Goal: Transaction & Acquisition: Purchase product/service

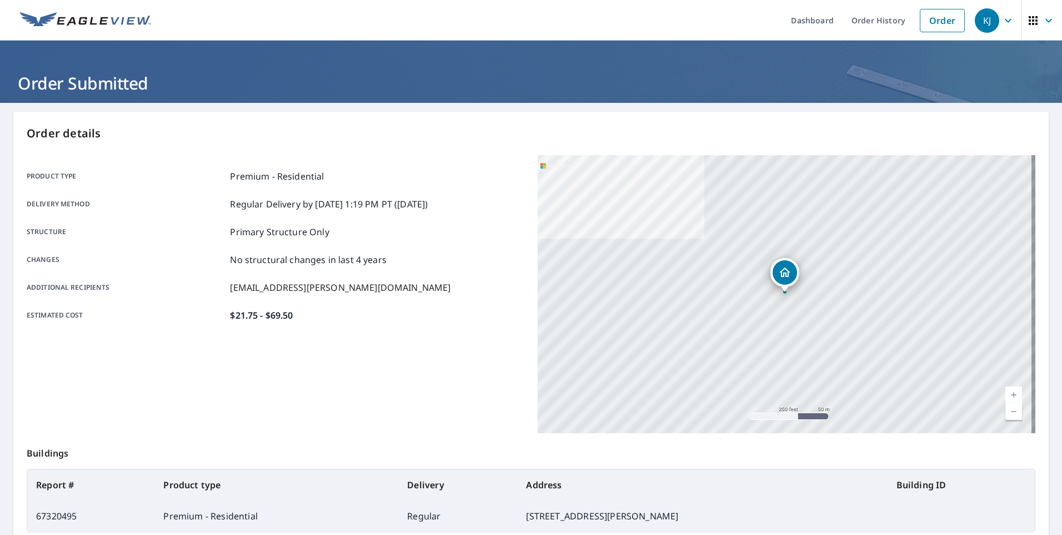
scroll to position [119, 0]
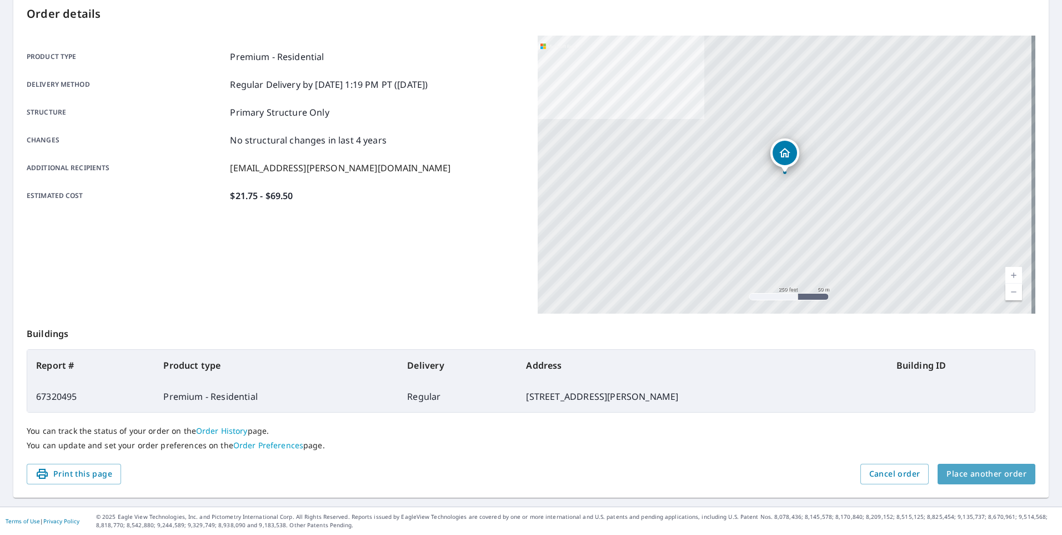
click at [984, 467] on span "Place another order" at bounding box center [987, 474] width 80 height 14
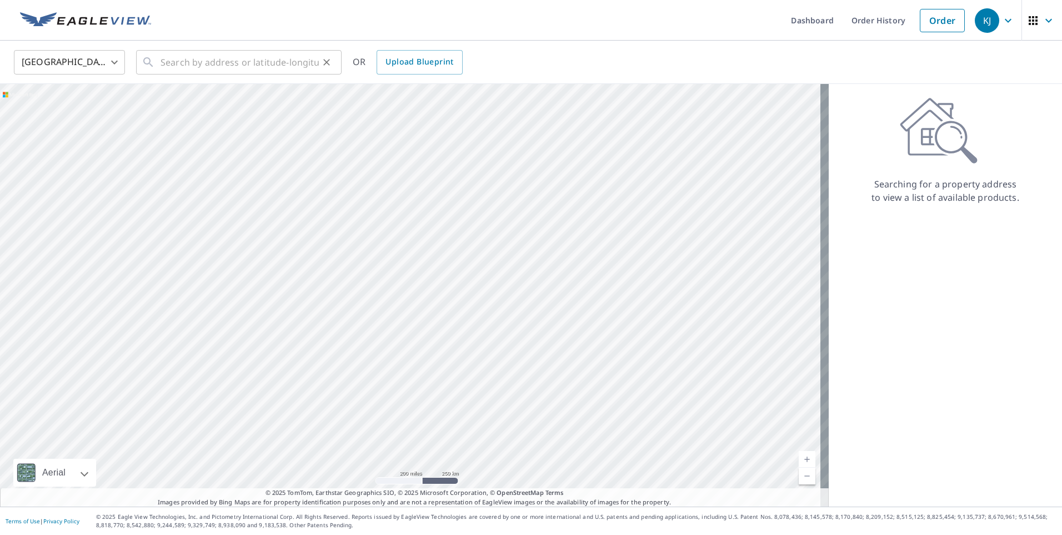
click at [320, 58] on button "Clear" at bounding box center [327, 62] width 16 height 16
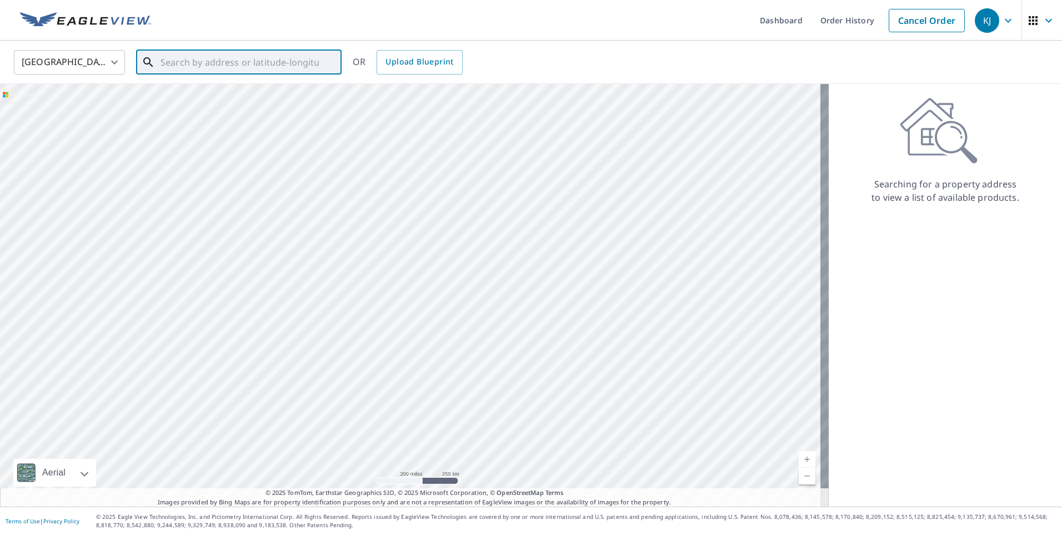
click at [297, 59] on input "text" at bounding box center [240, 62] width 158 height 31
click at [228, 102] on p "[GEOGRAPHIC_DATA][PERSON_NAME], [GEOGRAPHIC_DATA] 12491" at bounding box center [245, 112] width 174 height 22
type input "[STREET_ADDRESS][PERSON_NAME][PERSON_NAME]"
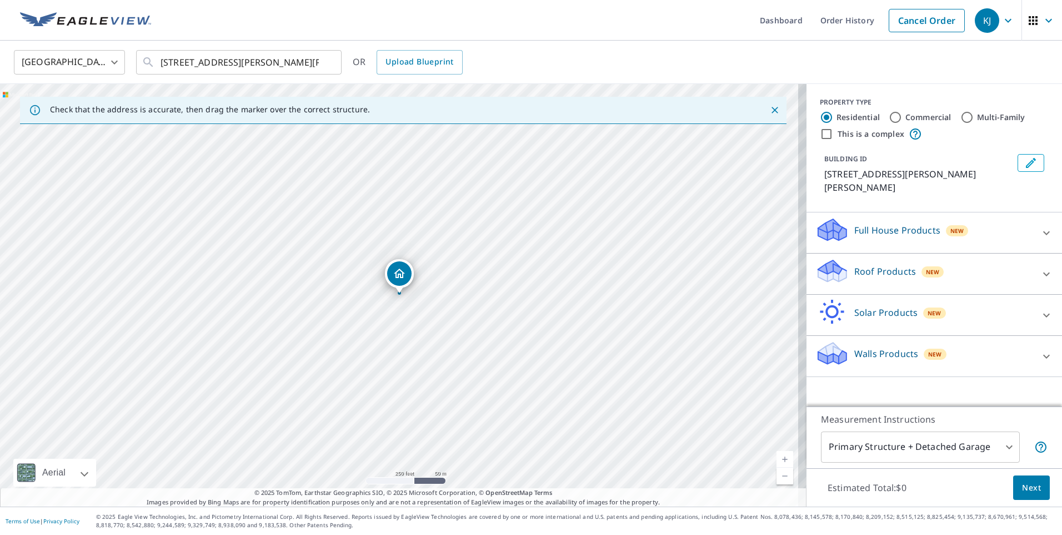
click at [857, 264] on p "Roof Products" at bounding box center [886, 270] width 62 height 13
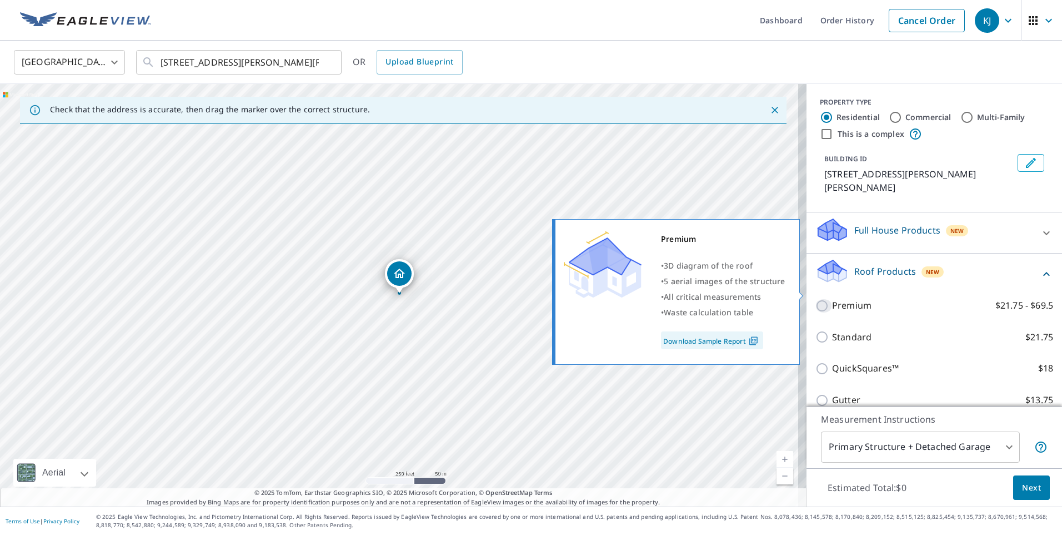
click at [816, 299] on input "Premium $21.75 - $69.5" at bounding box center [824, 305] width 17 height 13
checkbox input "true"
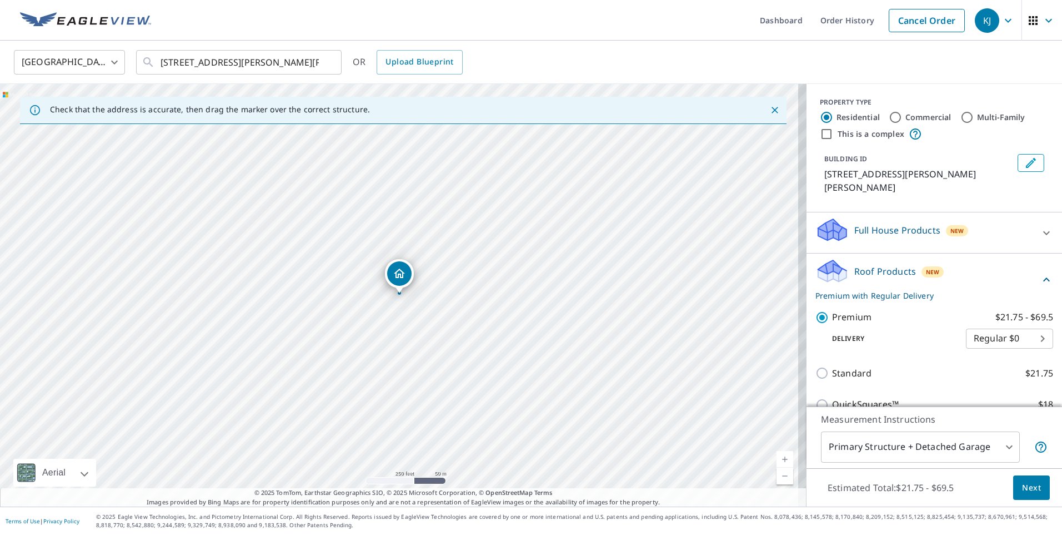
click at [885, 446] on body "KJ KJ Dashboard Order History Cancel Order KJ [GEOGRAPHIC_DATA] [GEOGRAPHIC_DAT…" at bounding box center [531, 267] width 1062 height 535
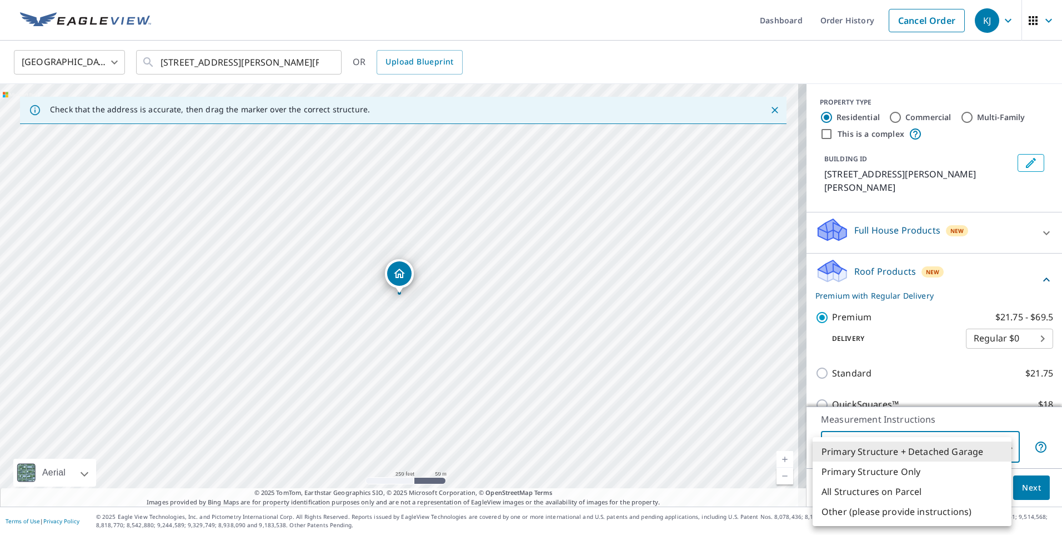
click at [869, 470] on li "Primary Structure Only" at bounding box center [912, 471] width 199 height 20
type input "2"
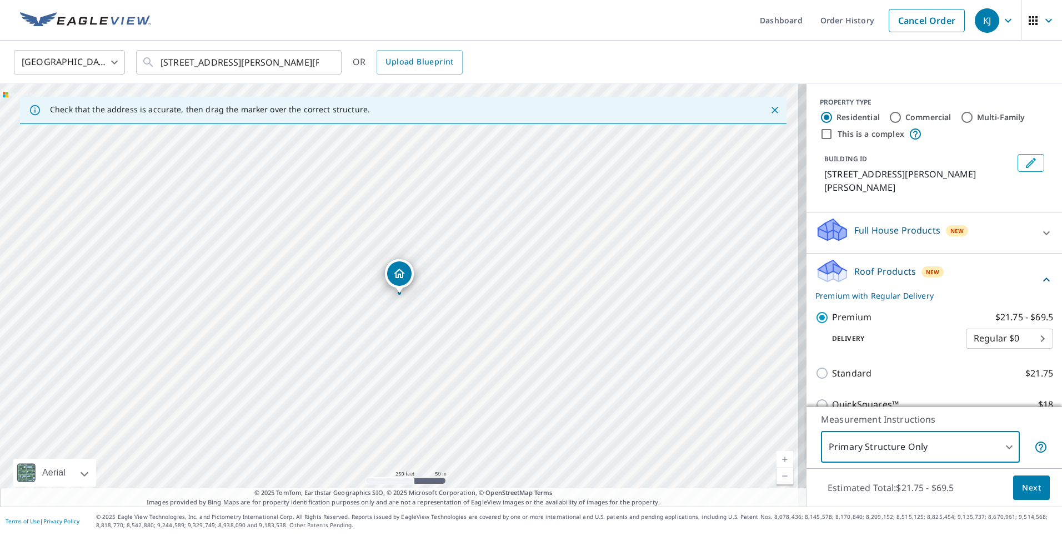
click at [1023, 485] on span "Next" at bounding box center [1031, 488] width 19 height 14
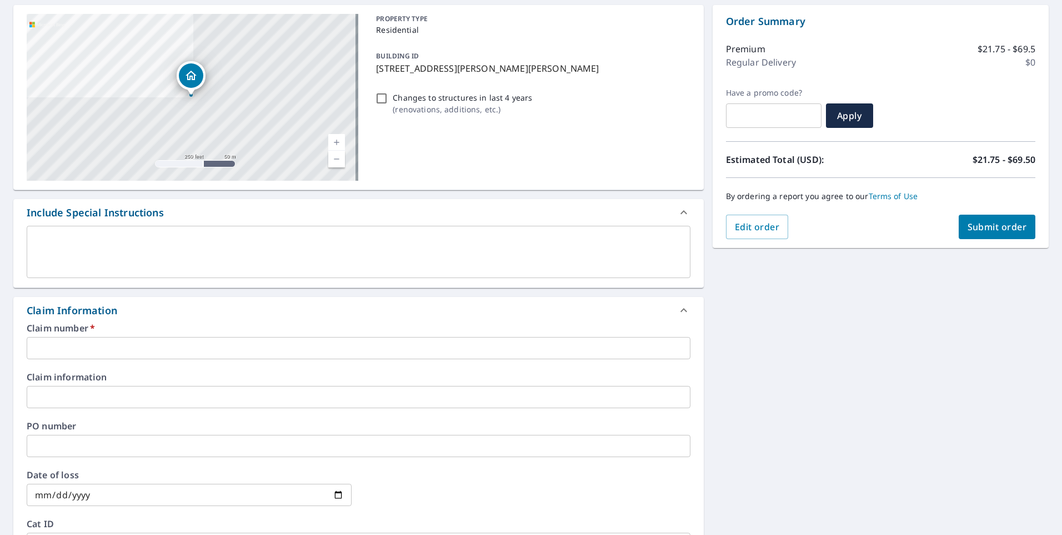
scroll to position [111, 0]
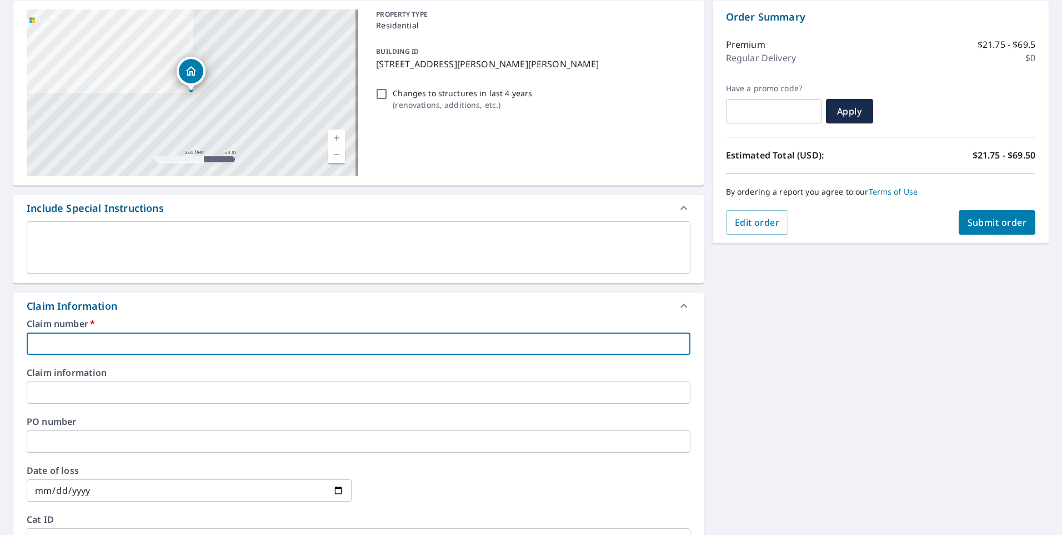
click at [53, 337] on input "text" at bounding box center [359, 343] width 664 height 22
type input "[EMAIL_ADDRESS][PERSON_NAME][DOMAIN_NAME]"
drag, startPoint x: 170, startPoint y: 345, endPoint x: 26, endPoint y: 357, distance: 144.9
click at [26, 357] on div "Claim number   * [EMAIL_ADDRESS][PERSON_NAME][DOMAIN_NAME] ​ Claim information …" at bounding box center [358, 439] width 691 height 241
paste input "7890690"
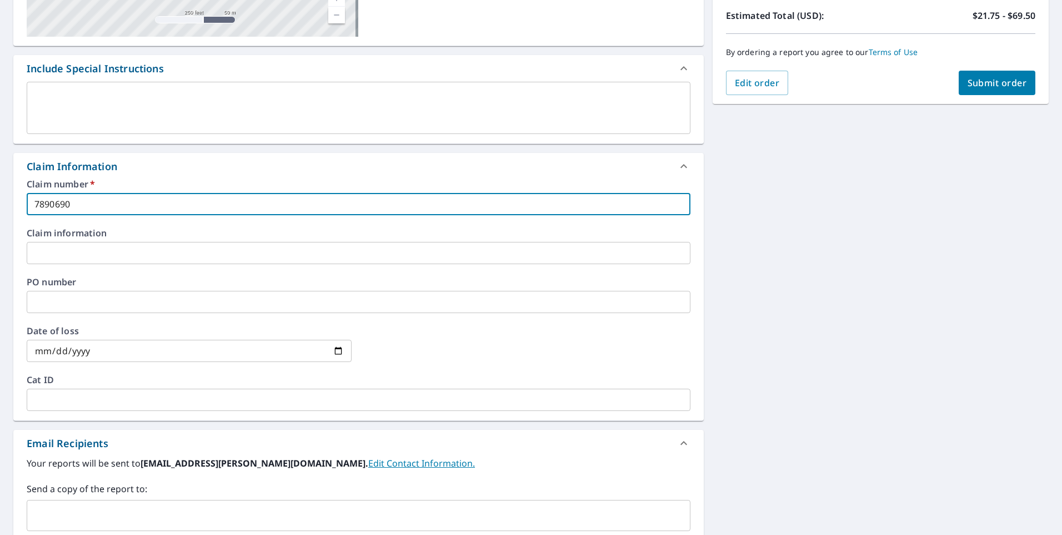
scroll to position [278, 0]
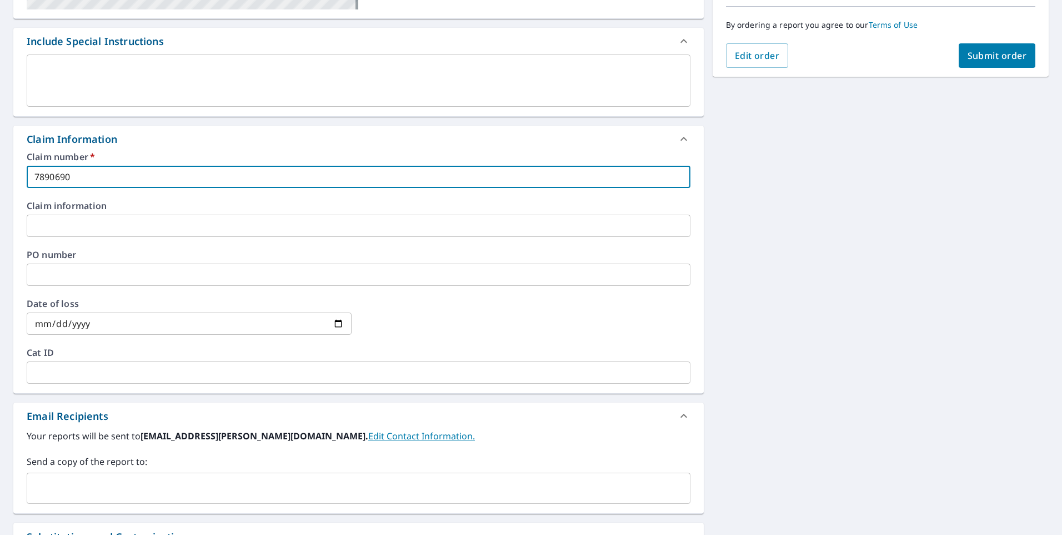
type input "7890690"
click at [61, 480] on input "text" at bounding box center [350, 487] width 637 height 21
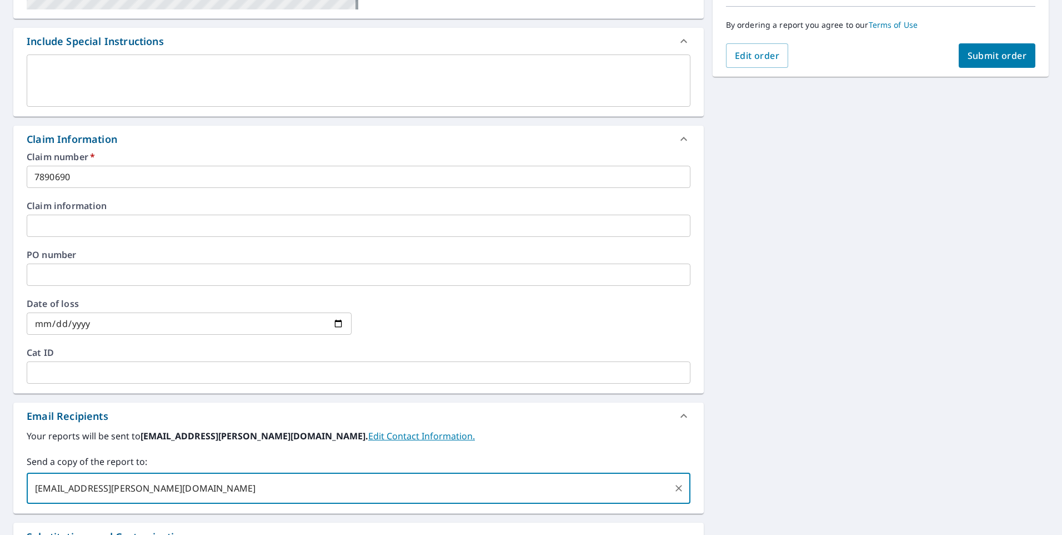
type input "[EMAIL_ADDRESS][PERSON_NAME][DOMAIN_NAME]"
click at [990, 58] on span "Submit order" at bounding box center [997, 55] width 59 height 12
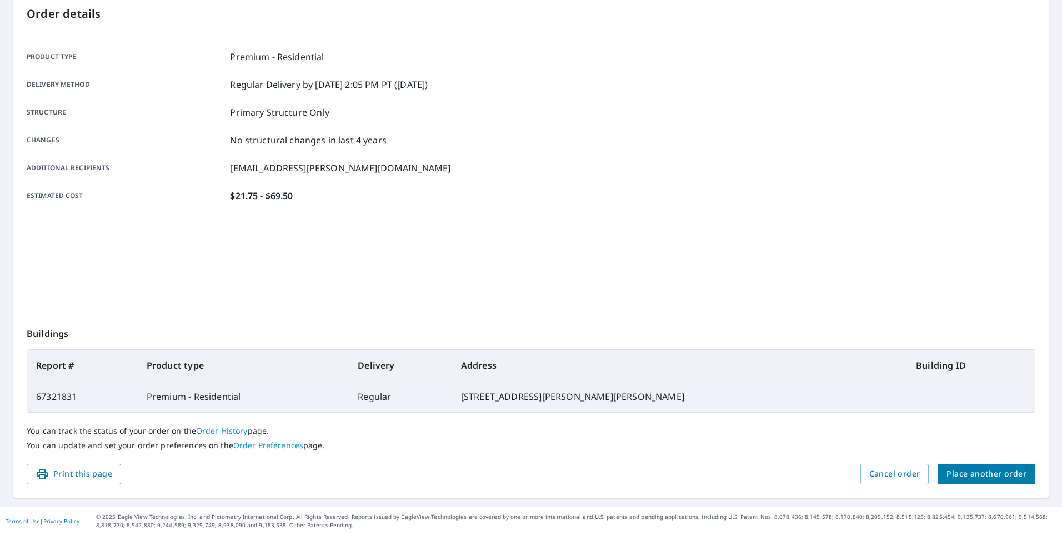
scroll to position [119, 0]
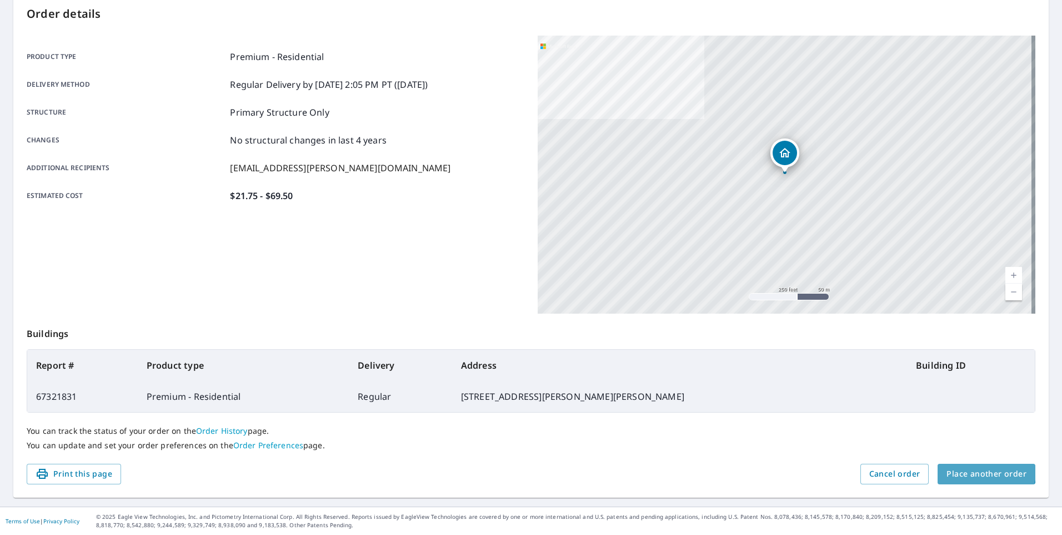
click at [965, 467] on span "Place another order" at bounding box center [987, 474] width 80 height 14
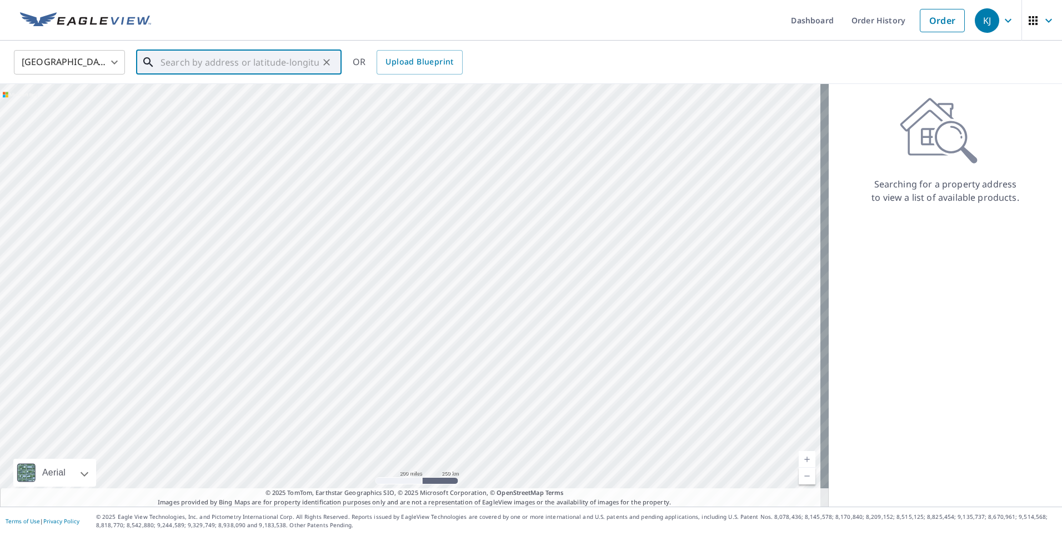
click at [274, 58] on input "text" at bounding box center [240, 62] width 158 height 31
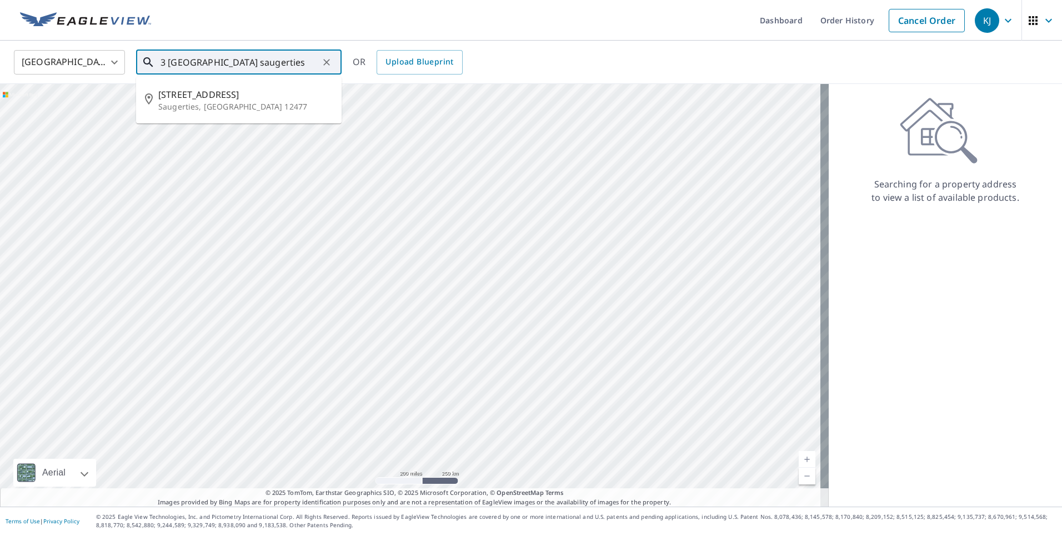
click at [188, 63] on input "3 [GEOGRAPHIC_DATA] saugerties" at bounding box center [240, 62] width 158 height 31
click at [283, 59] on input "3 w [GEOGRAPHIC_DATA] saugerties" at bounding box center [240, 62] width 158 height 31
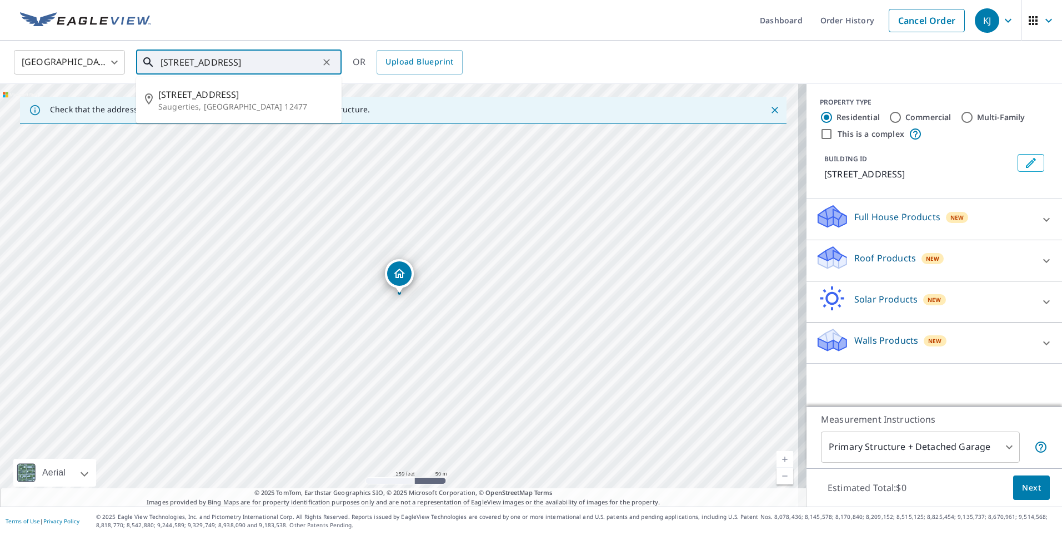
click at [167, 62] on input "[STREET_ADDRESS]" at bounding box center [240, 62] width 158 height 31
click at [308, 65] on input "[STREET_ADDRESS]" at bounding box center [240, 62] width 158 height 31
click at [235, 98] on span "[STREET_ADDRESS]" at bounding box center [245, 94] width 174 height 13
type input "[STREET_ADDRESS]"
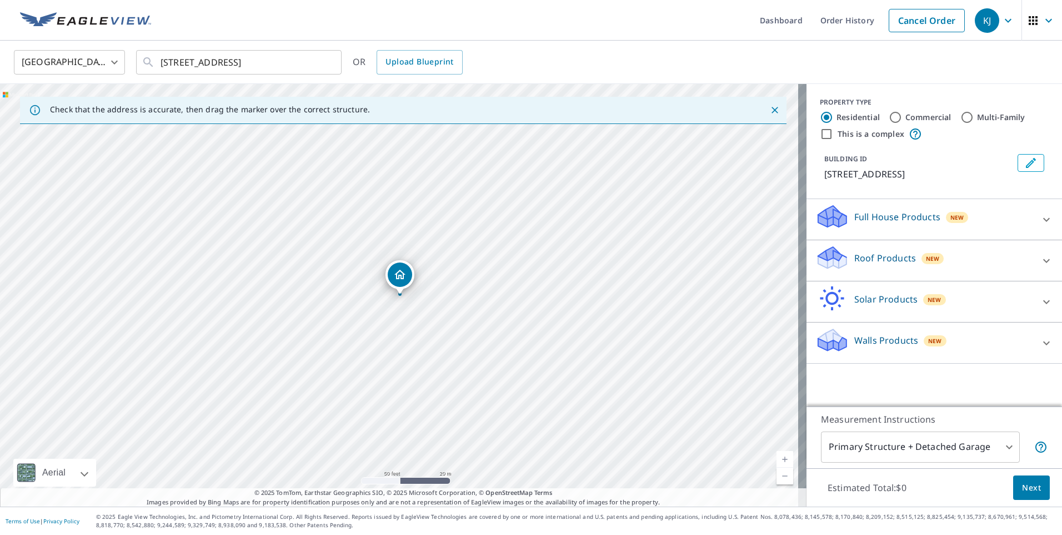
click at [873, 255] on p "Roof Products" at bounding box center [886, 257] width 62 height 13
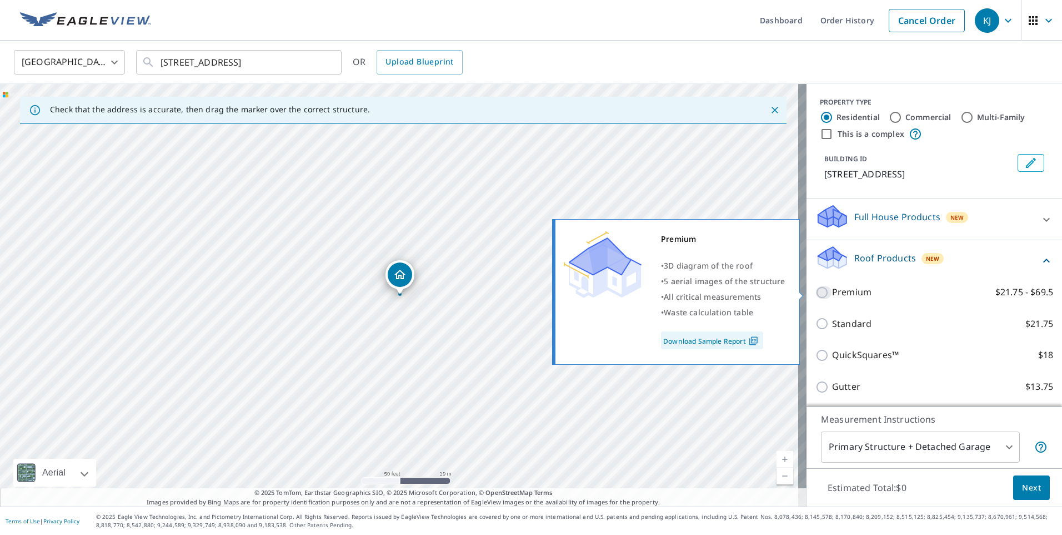
click at [816, 289] on input "Premium $21.75 - $69.5" at bounding box center [824, 292] width 17 height 13
checkbox input "true"
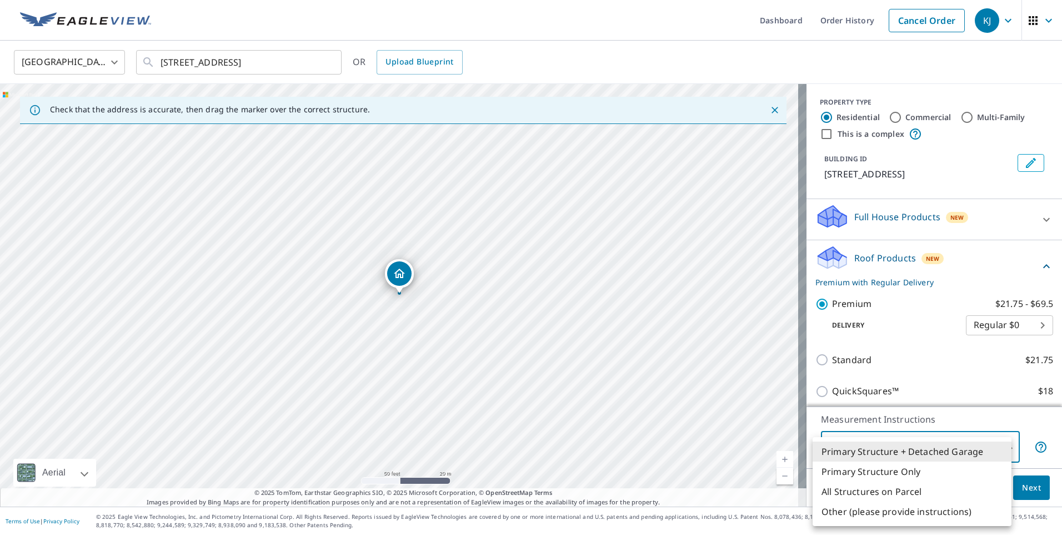
click at [873, 446] on body "KJ KJ Dashboard Order History Cancel Order KJ [GEOGRAPHIC_DATA] [GEOGRAPHIC_DAT…" at bounding box center [531, 267] width 1062 height 535
click at [869, 470] on li "Primary Structure Only" at bounding box center [912, 471] width 199 height 20
type input "2"
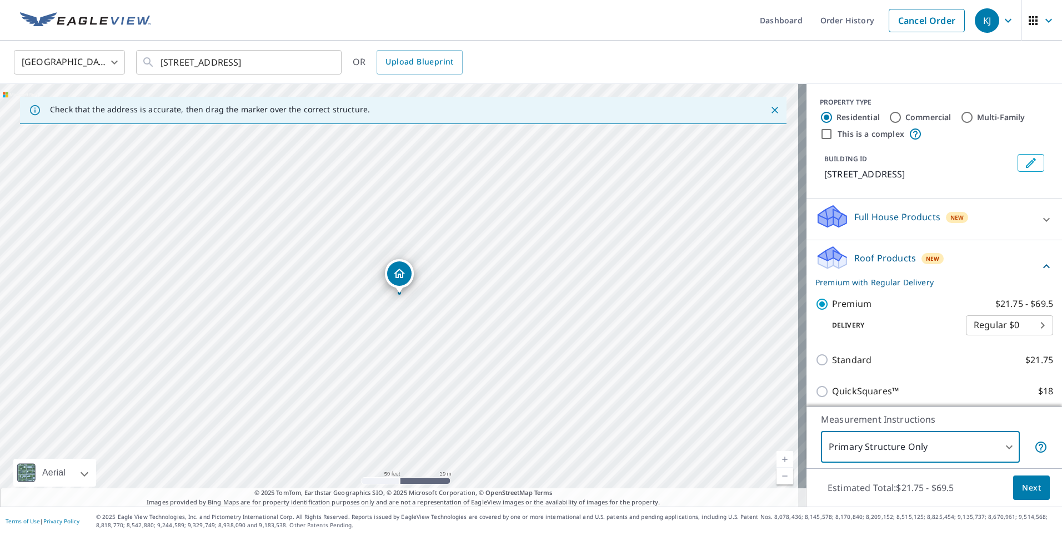
click at [1022, 491] on span "Next" at bounding box center [1031, 488] width 19 height 14
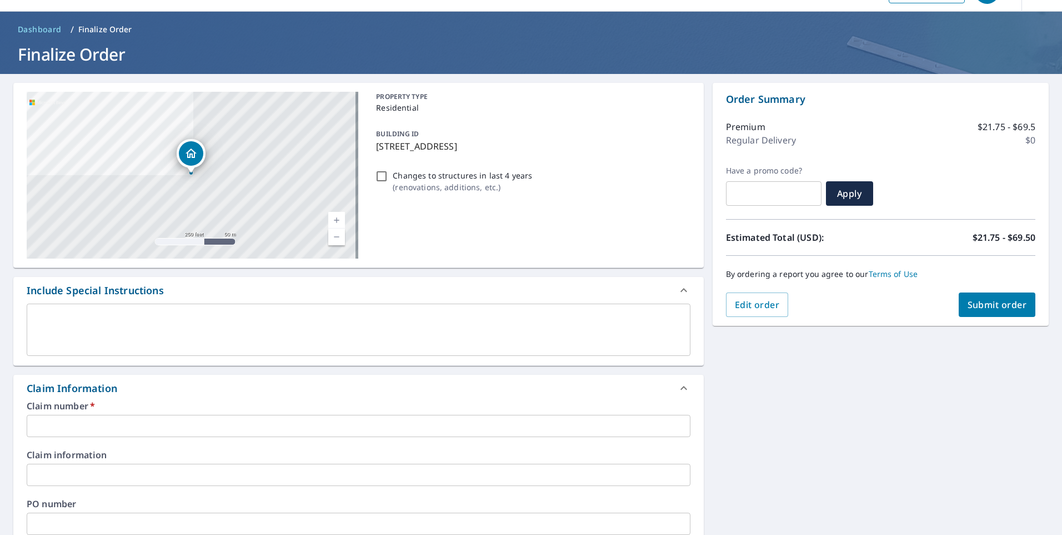
scroll to position [56, 0]
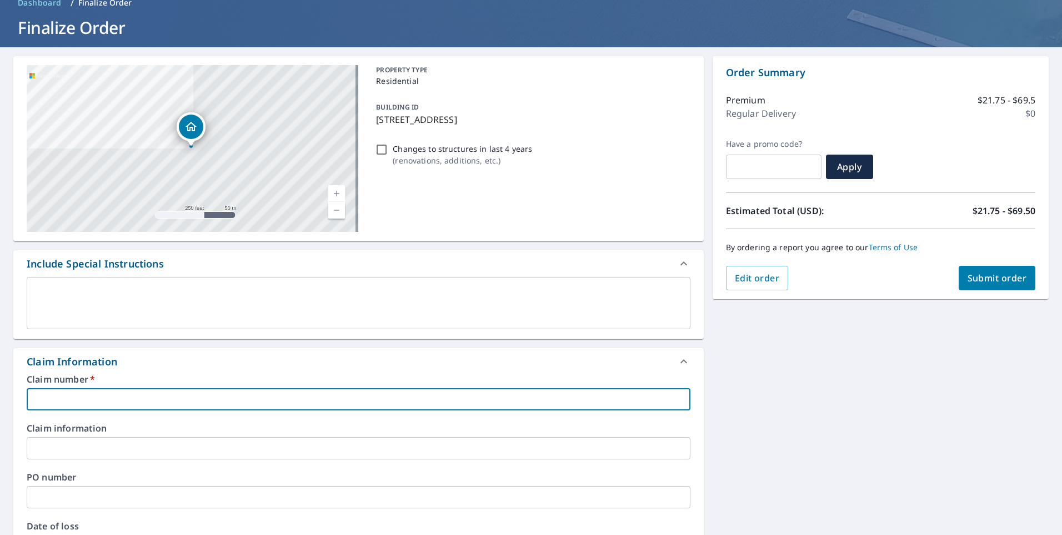
click at [209, 397] on input "text" at bounding box center [359, 399] width 664 height 22
paste input "7890672"
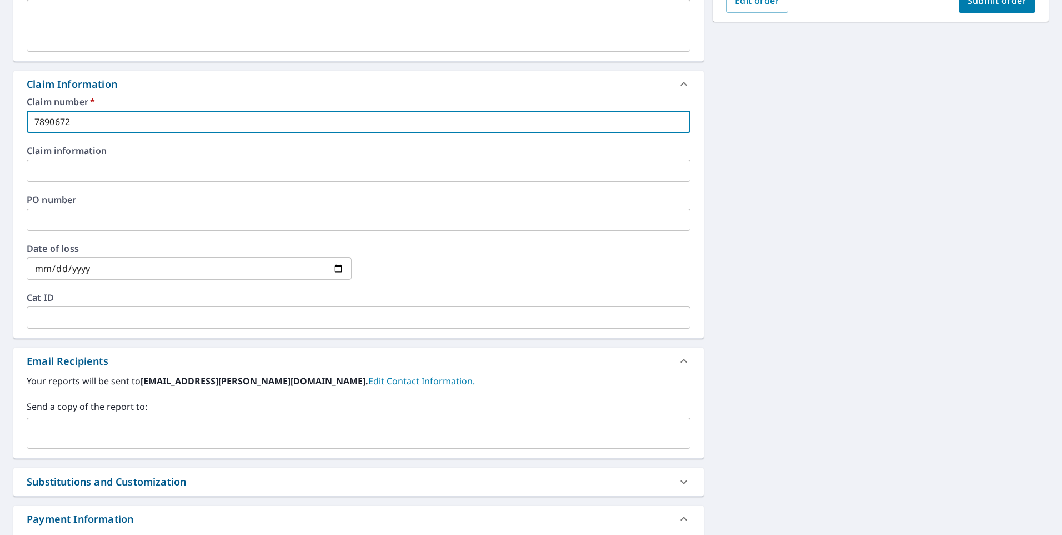
scroll to position [333, 0]
type input "7890672"
click at [122, 433] on input "text" at bounding box center [350, 432] width 637 height 21
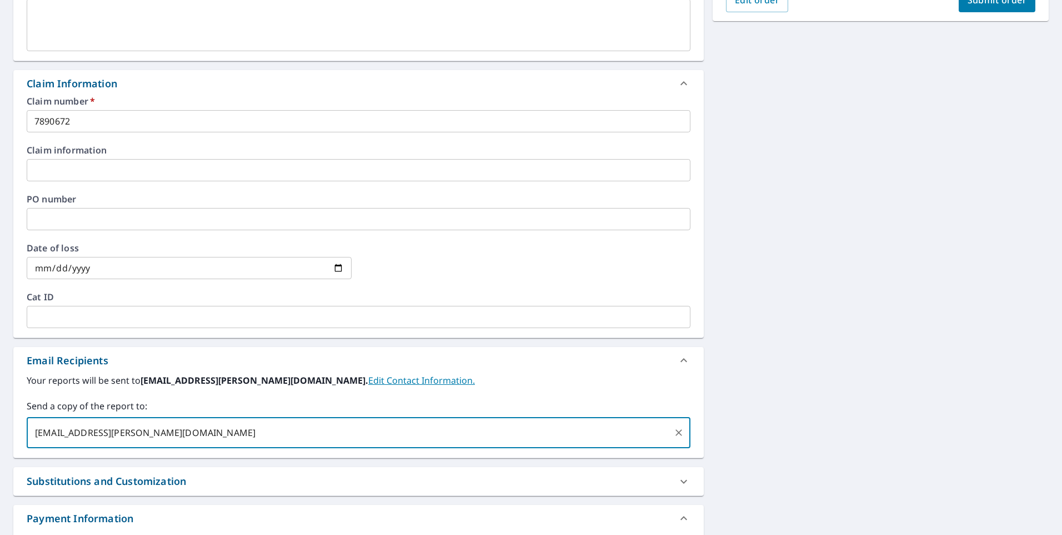
type input "[EMAIL_ADDRESS][PERSON_NAME][DOMAIN_NAME]"
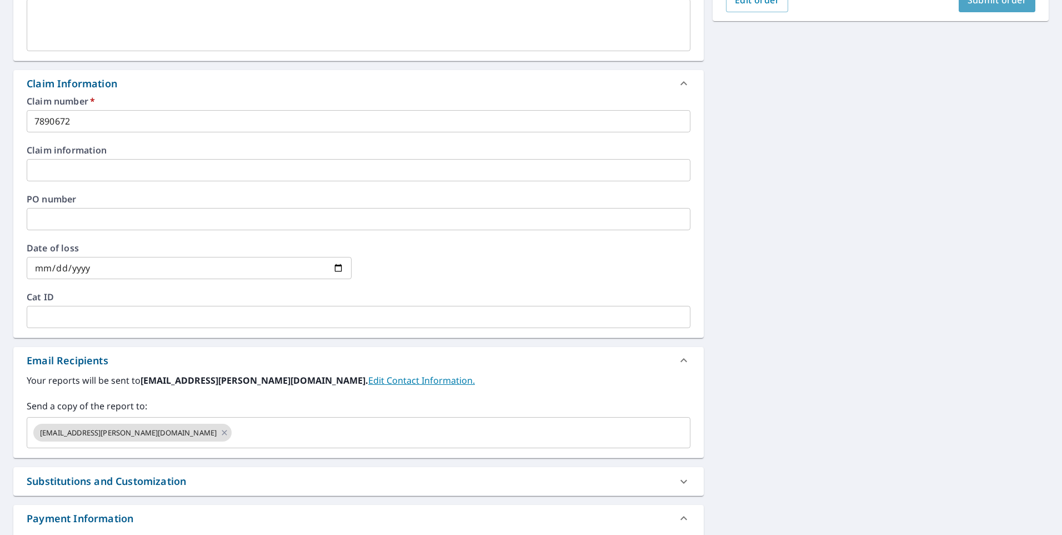
click at [1002, 6] on span "Submit order" at bounding box center [997, 0] width 59 height 12
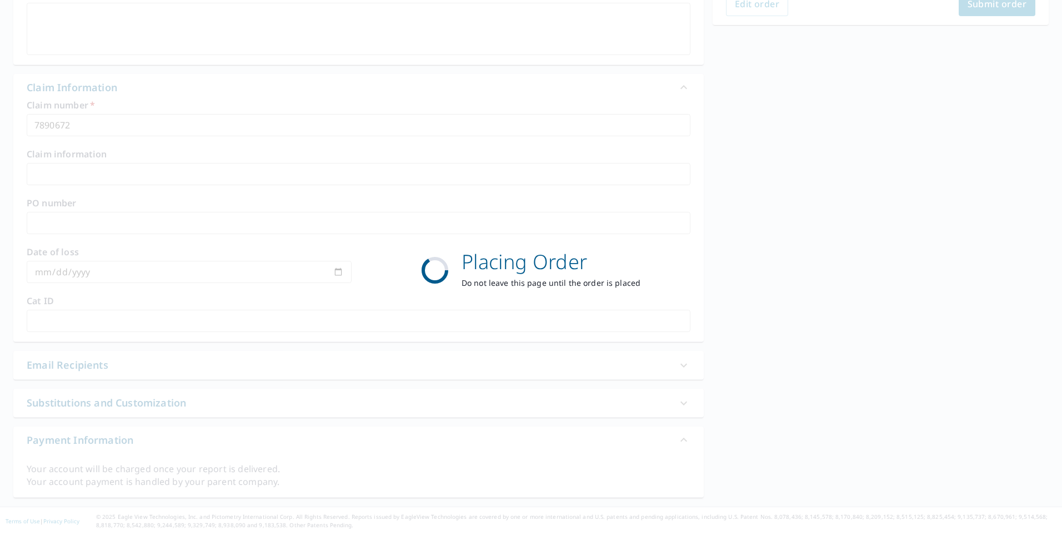
scroll to position [329, 0]
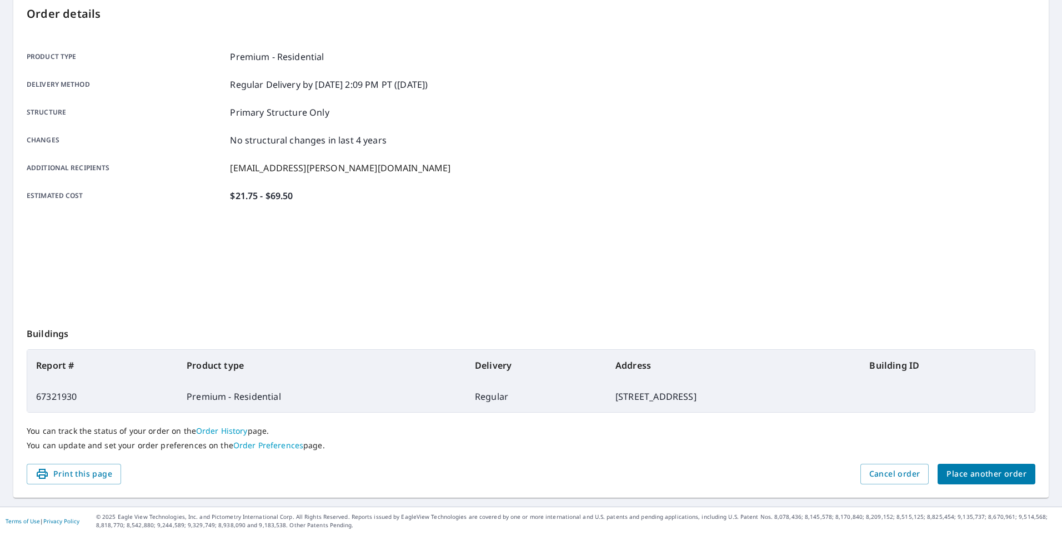
scroll to position [119, 0]
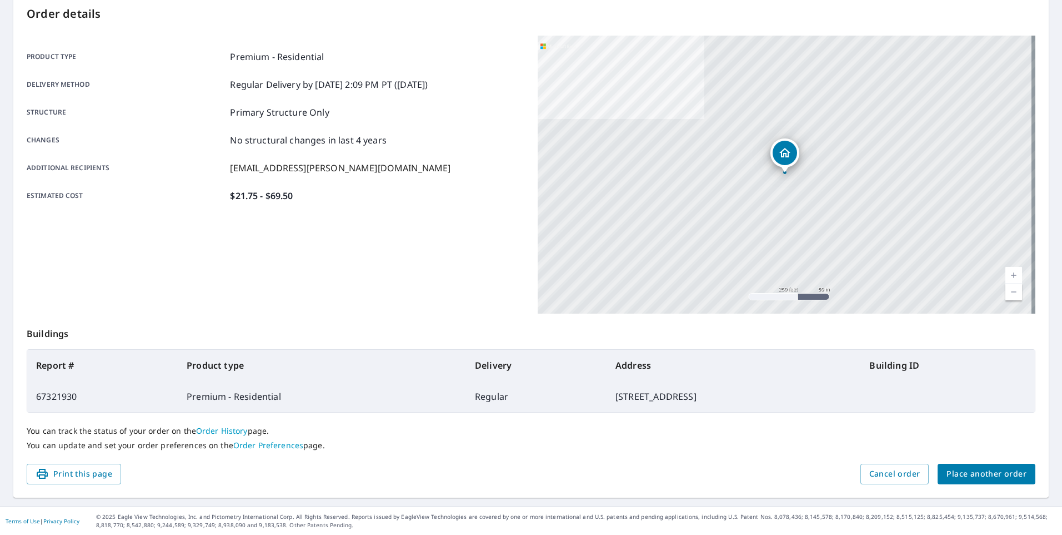
click at [962, 474] on span "Place another order" at bounding box center [987, 474] width 80 height 14
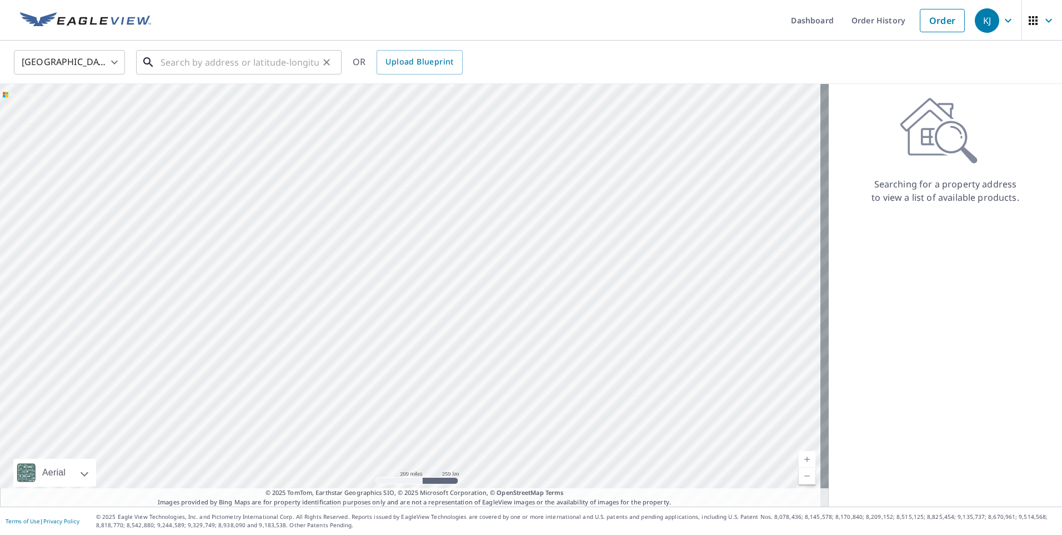
click at [246, 69] on input "text" at bounding box center [240, 62] width 158 height 31
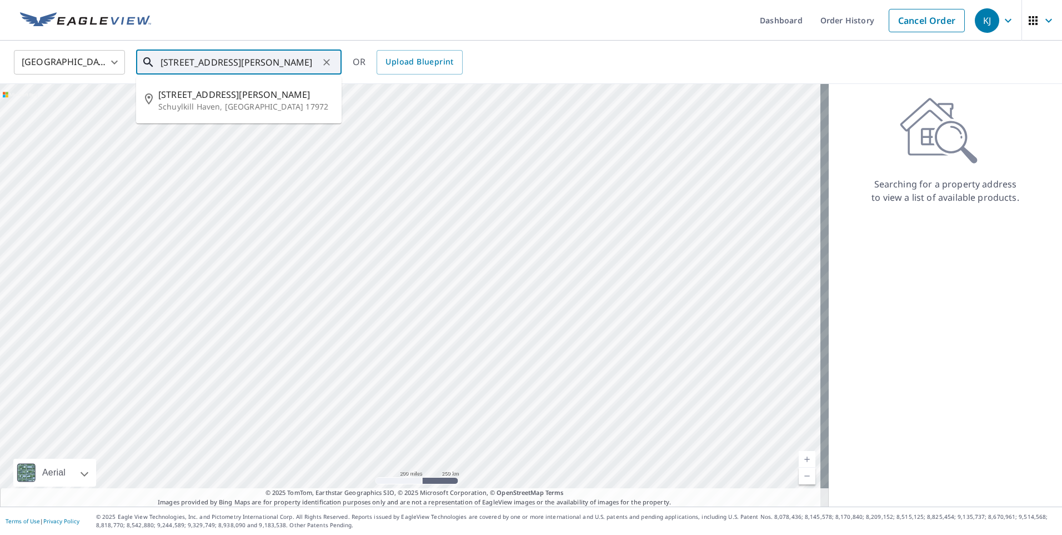
click at [196, 65] on input "[STREET_ADDRESS][PERSON_NAME]" at bounding box center [240, 62] width 158 height 31
click at [222, 92] on span "[STREET_ADDRESS][PERSON_NAME][PERSON_NAME]" at bounding box center [245, 101] width 174 height 27
type input "[STREET_ADDRESS][PERSON_NAME][PERSON_NAME]"
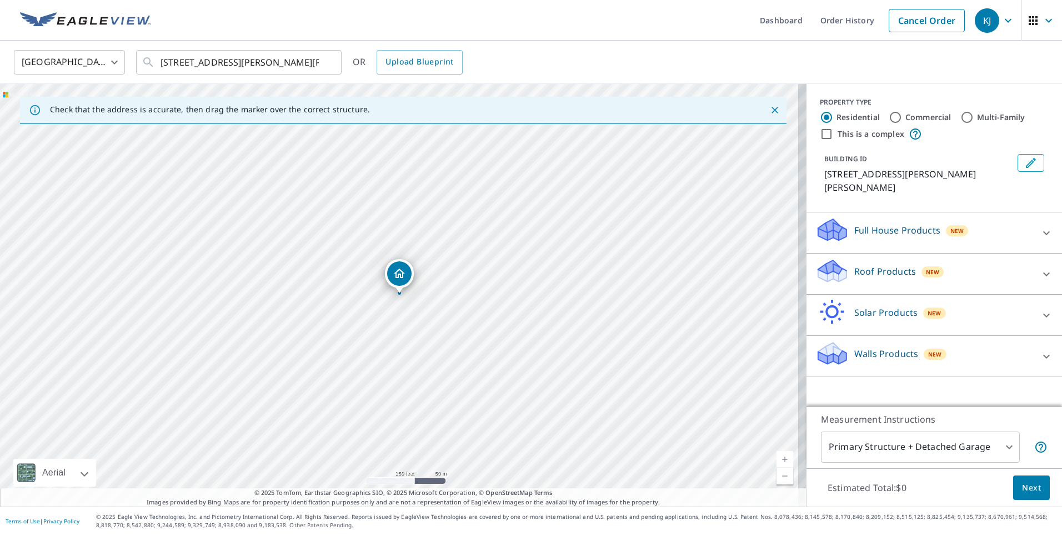
click at [863, 264] on p "Roof Products" at bounding box center [886, 270] width 62 height 13
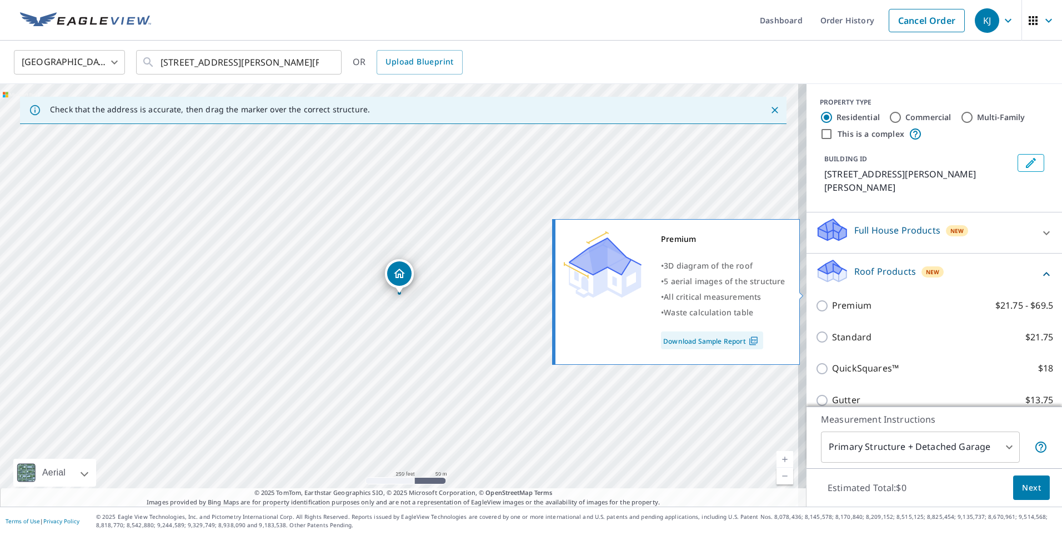
click at [853, 298] on p "Premium" at bounding box center [851, 305] width 39 height 14
click at [832, 299] on input "Premium $21.75 - $69.5" at bounding box center [824, 305] width 17 height 13
checkbox input "true"
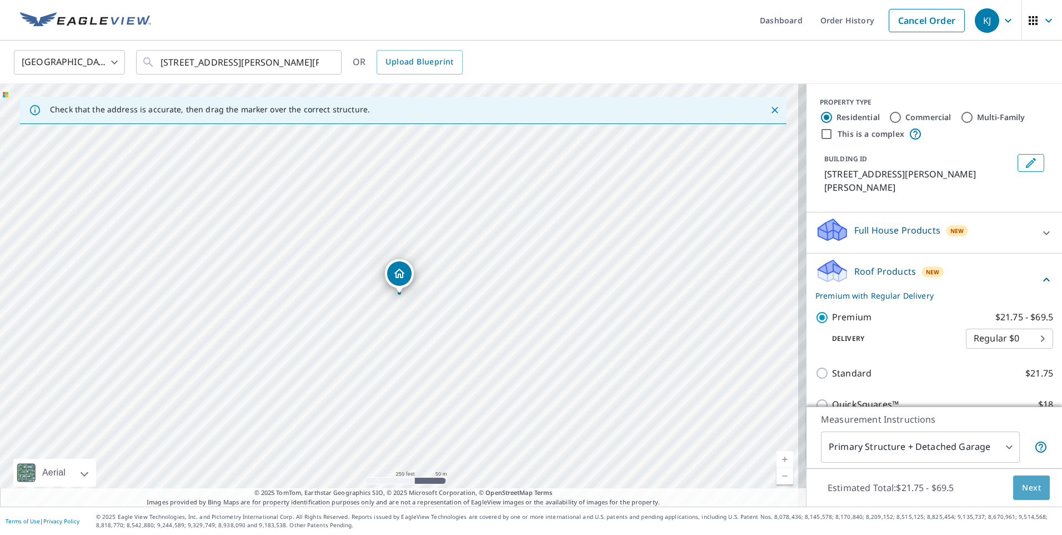
click at [1022, 487] on span "Next" at bounding box center [1031, 488] width 19 height 14
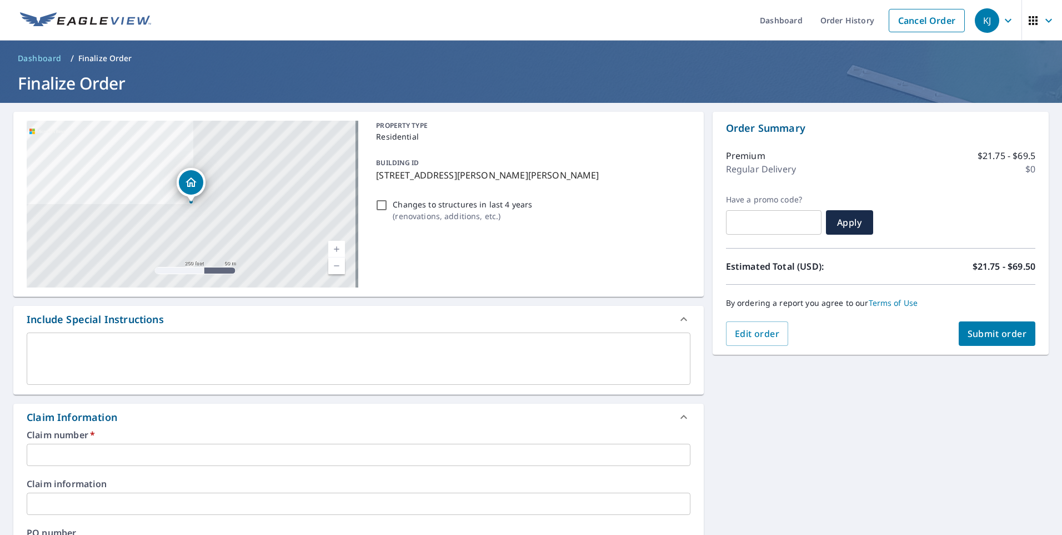
scroll to position [56, 0]
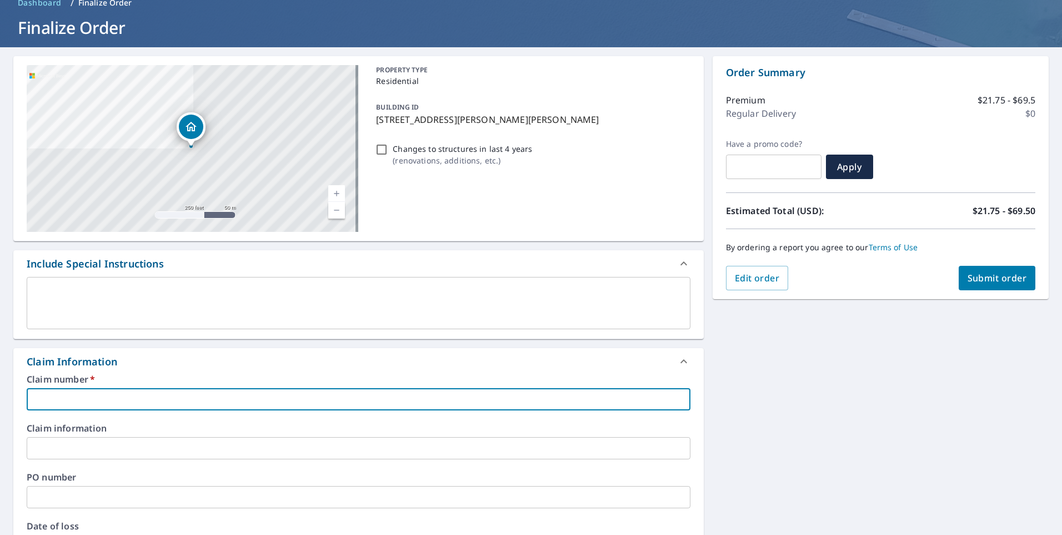
click at [128, 393] on input "text" at bounding box center [359, 399] width 664 height 22
paste input "7890646"
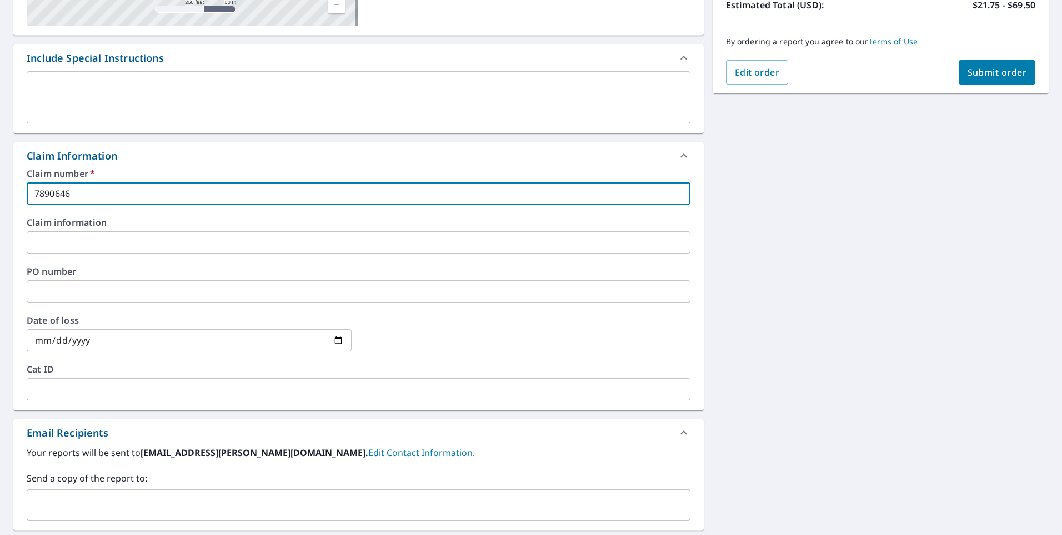
scroll to position [278, 0]
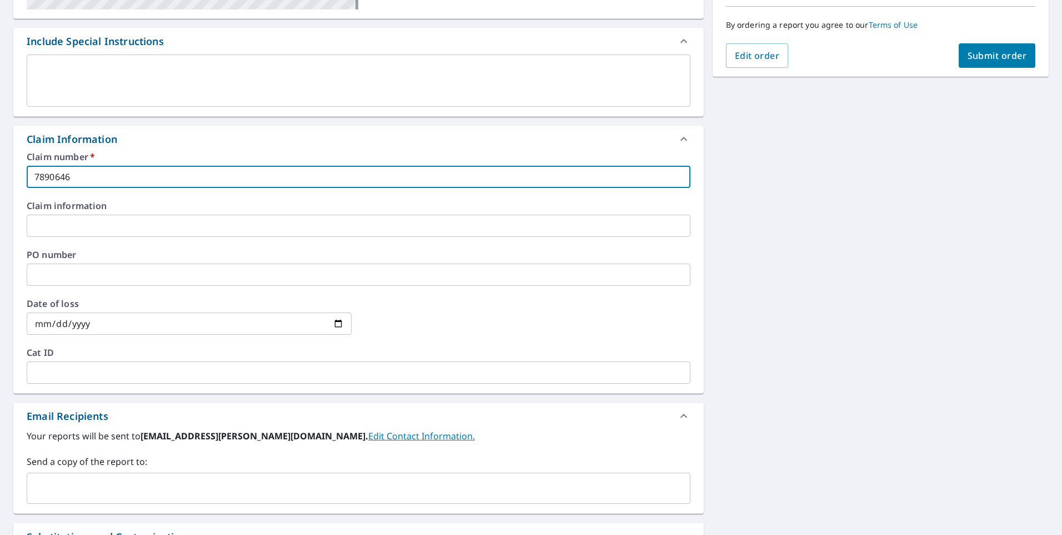
type input "7890646"
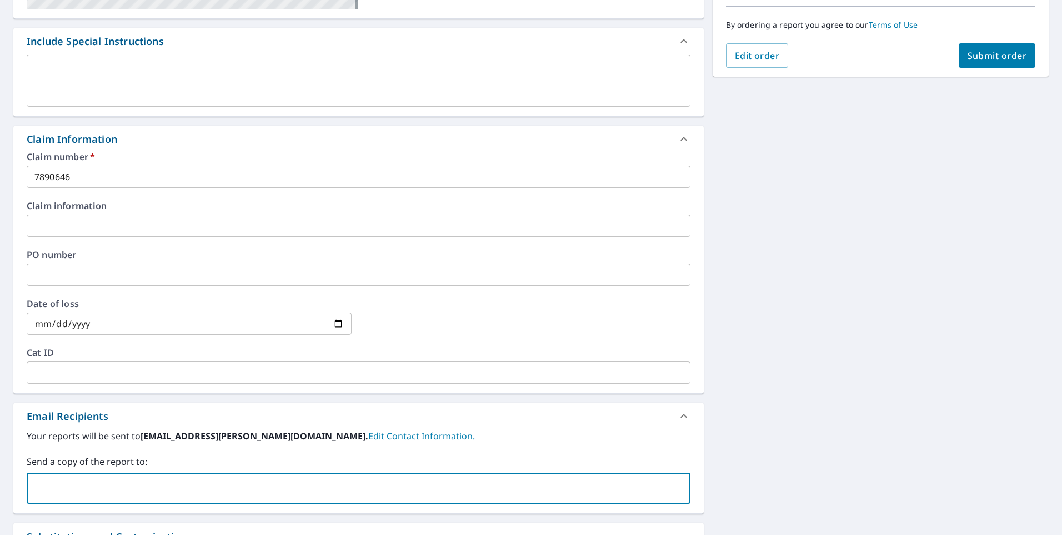
click at [93, 481] on input "text" at bounding box center [350, 487] width 637 height 21
type input "[EMAIL_ADDRESS][PERSON_NAME][DOMAIN_NAME]"
click at [990, 48] on button "Submit order" at bounding box center [997, 55] width 77 height 24
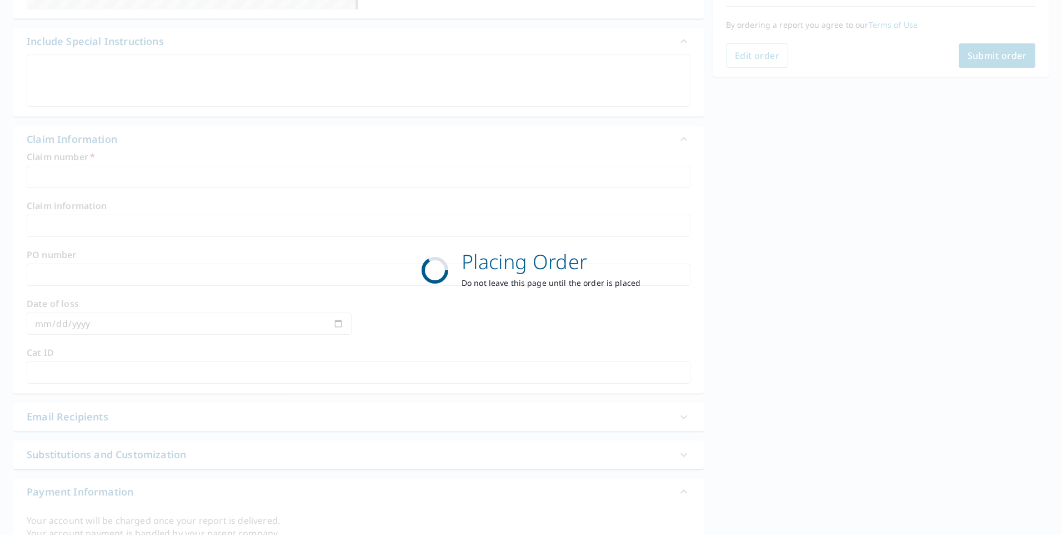
scroll to position [119, 0]
